Goal: Check status: Check status

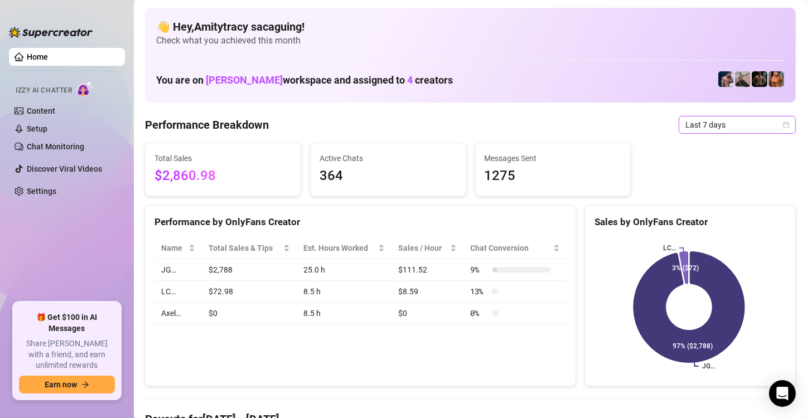
click at [706, 125] on span "Last 7 days" at bounding box center [737, 125] width 104 height 17
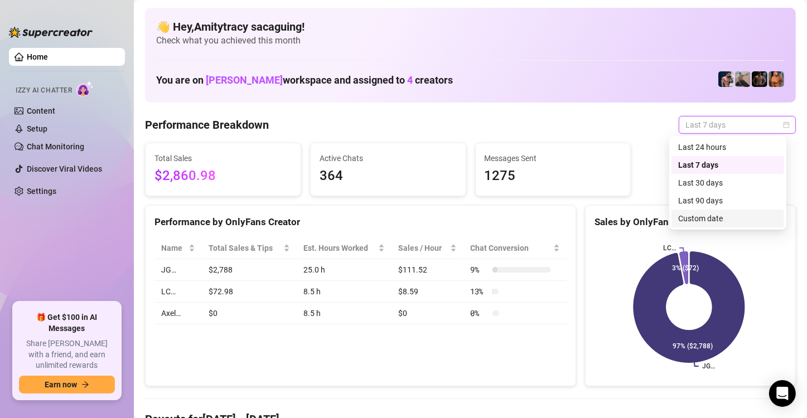
click at [703, 221] on div "Custom date" at bounding box center [727, 219] width 99 height 12
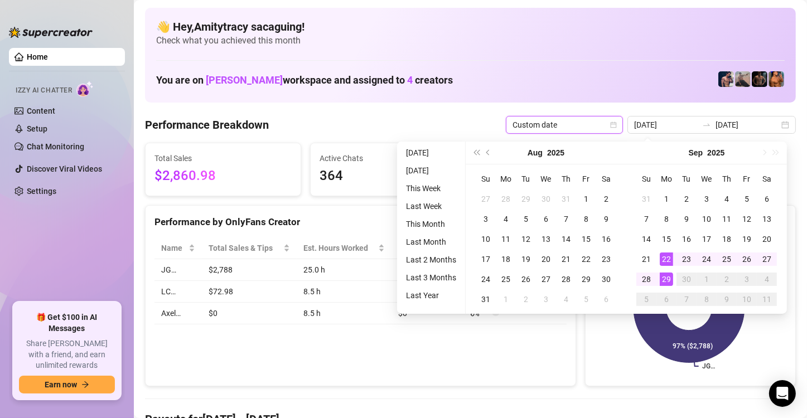
type input "2025-09-29"
click at [665, 280] on div "29" at bounding box center [666, 279] width 13 height 13
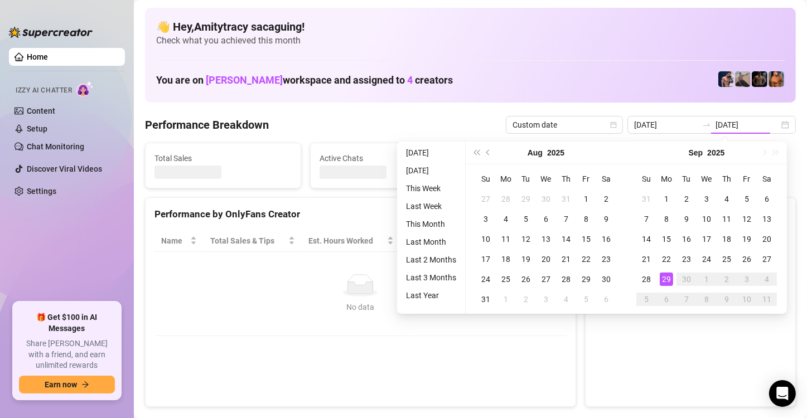
type input "2025-09-29"
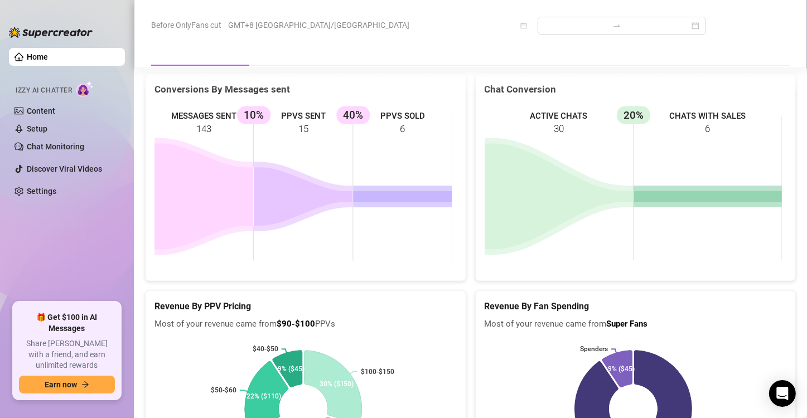
scroll to position [1493, 0]
